Goal: Find contact information: Find contact information

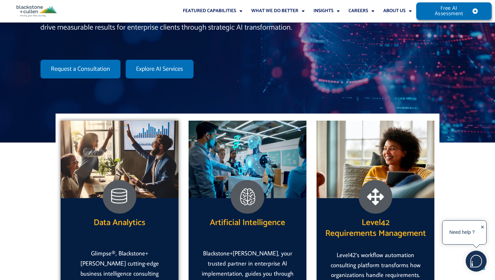
scroll to position [163, 0]
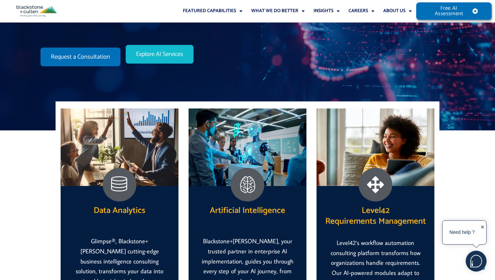
click at [162, 62] on link "Explore AI Services" at bounding box center [160, 54] width 68 height 19
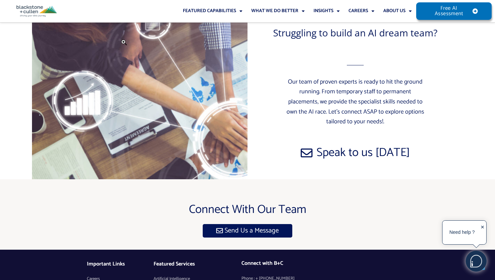
scroll to position [3052, 0]
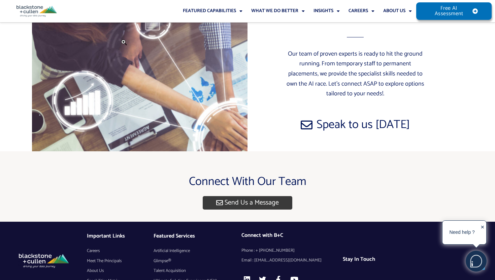
click at [239, 199] on span "Send Us a Message" at bounding box center [252, 202] width 54 height 7
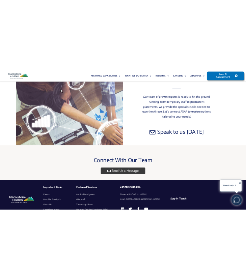
scroll to position [3058, 0]
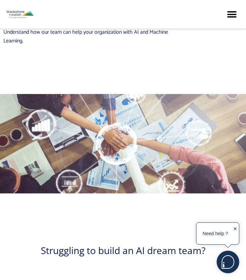
click at [236, 227] on div "✕" at bounding box center [235, 233] width 4 height 19
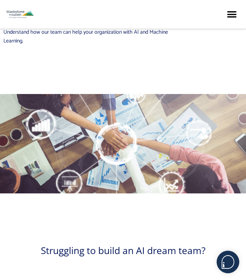
click at [236, 246] on div "Struggling to build an AI dream team?" at bounding box center [122, 258] width 239 height 24
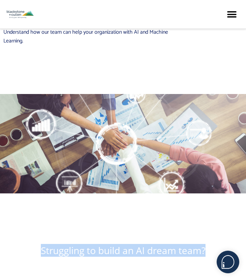
click at [236, 246] on div "Struggling to build an AI dream team?" at bounding box center [122, 258] width 239 height 24
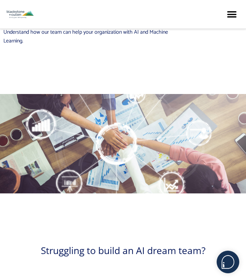
click at [70, 94] on div at bounding box center [123, 143] width 246 height 99
click at [134, 18] on div "Featured Capabilities Level42 Artificial Intelligence AI and Machine Learning A…" at bounding box center [181, 14] width 116 height 15
